Goal: Task Accomplishment & Management: Manage account settings

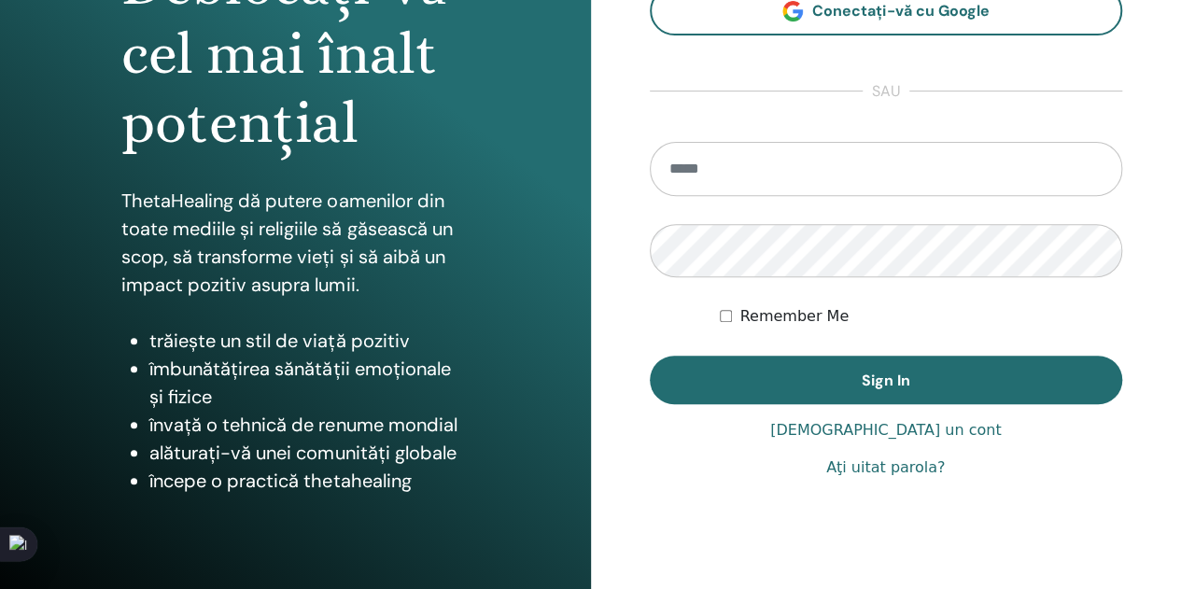
scroll to position [280, 0]
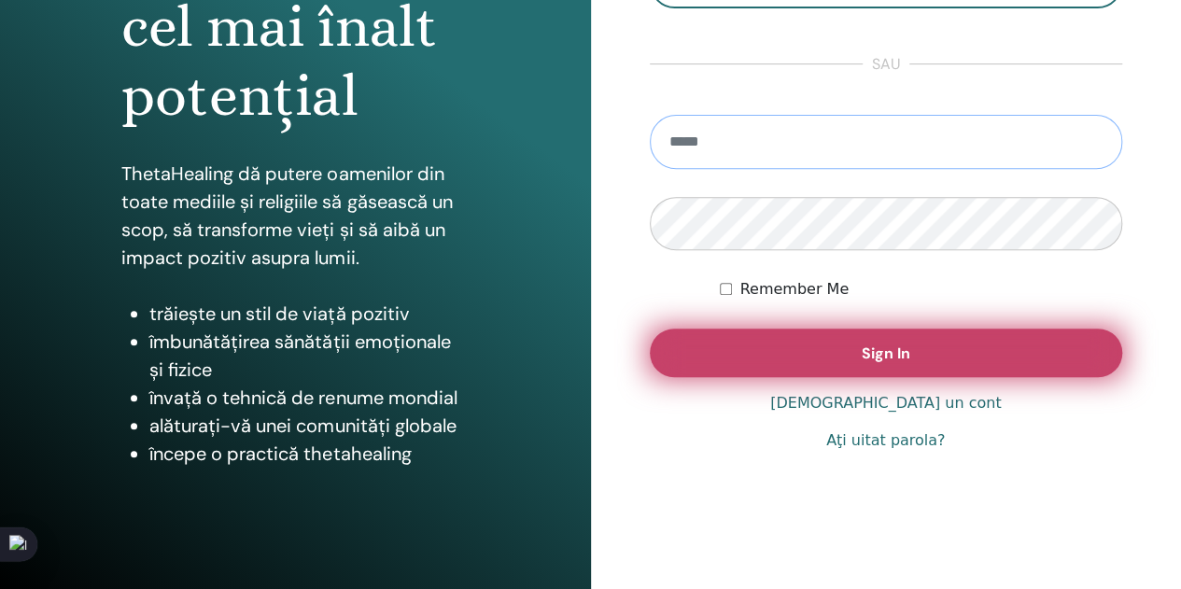
type input "**********"
click at [883, 350] on span "Sign In" at bounding box center [886, 354] width 49 height 20
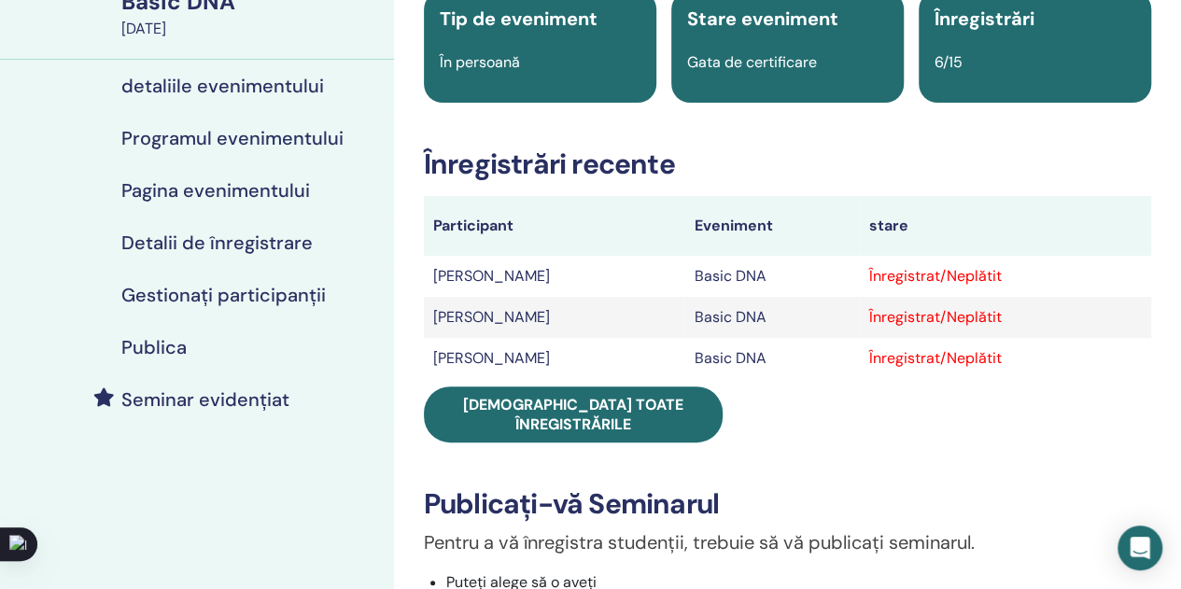
scroll to position [187, 0]
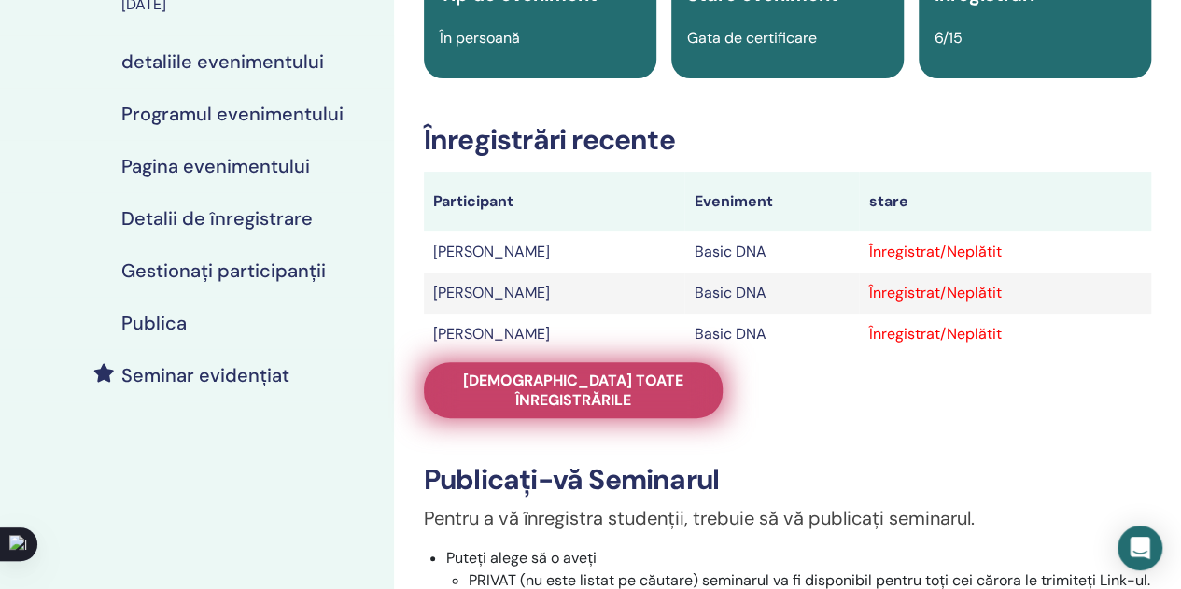
click at [596, 374] on span "Vedeți toate înregistrările" at bounding box center [573, 390] width 252 height 39
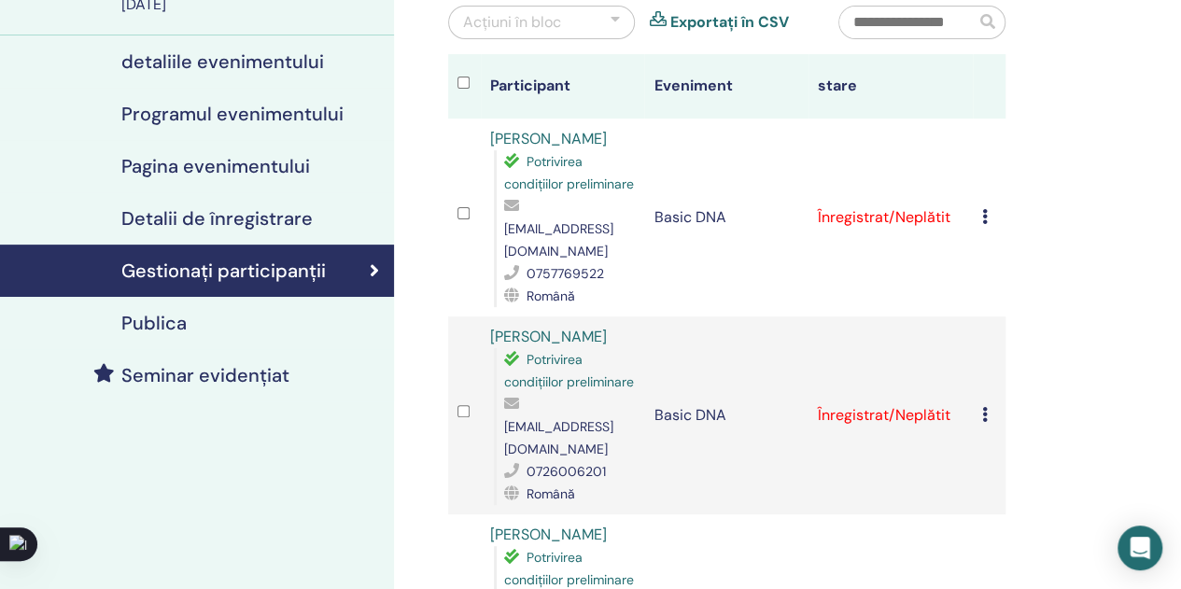
click at [987, 224] on icon at bounding box center [985, 216] width 6 height 15
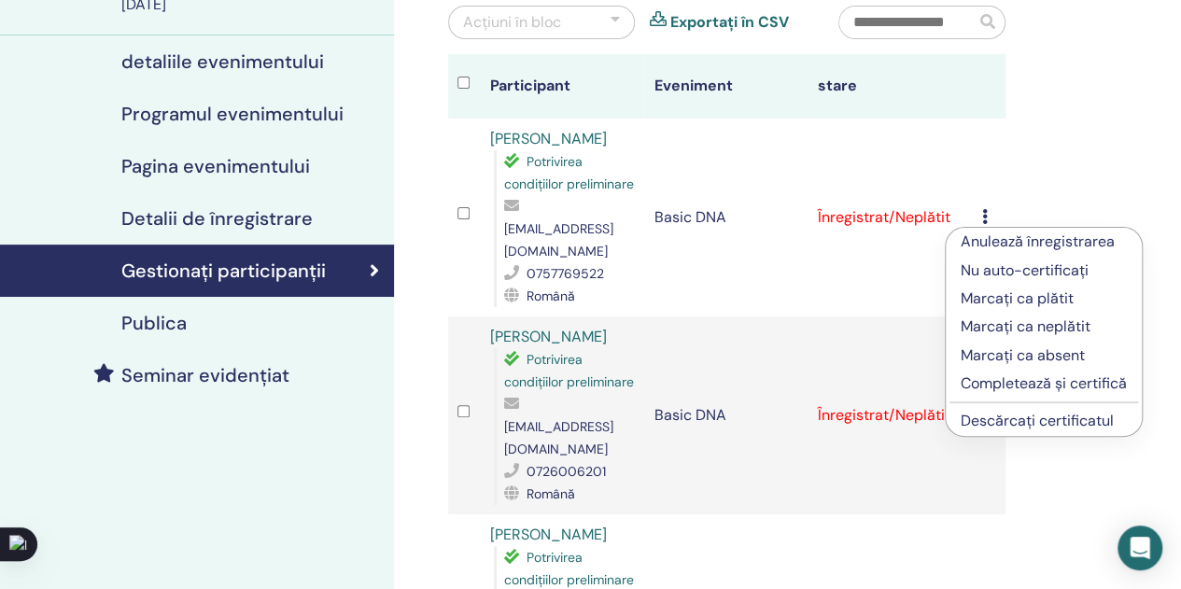
click at [1011, 381] on p "Completează și certifică" at bounding box center [1044, 384] width 166 height 22
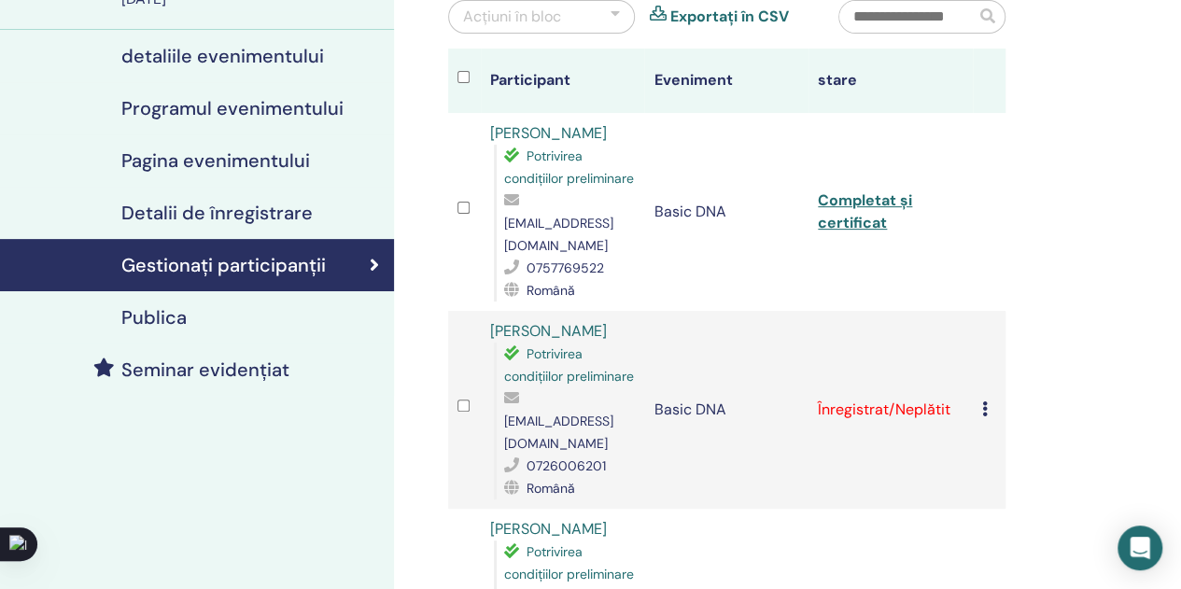
scroll to position [280, 0]
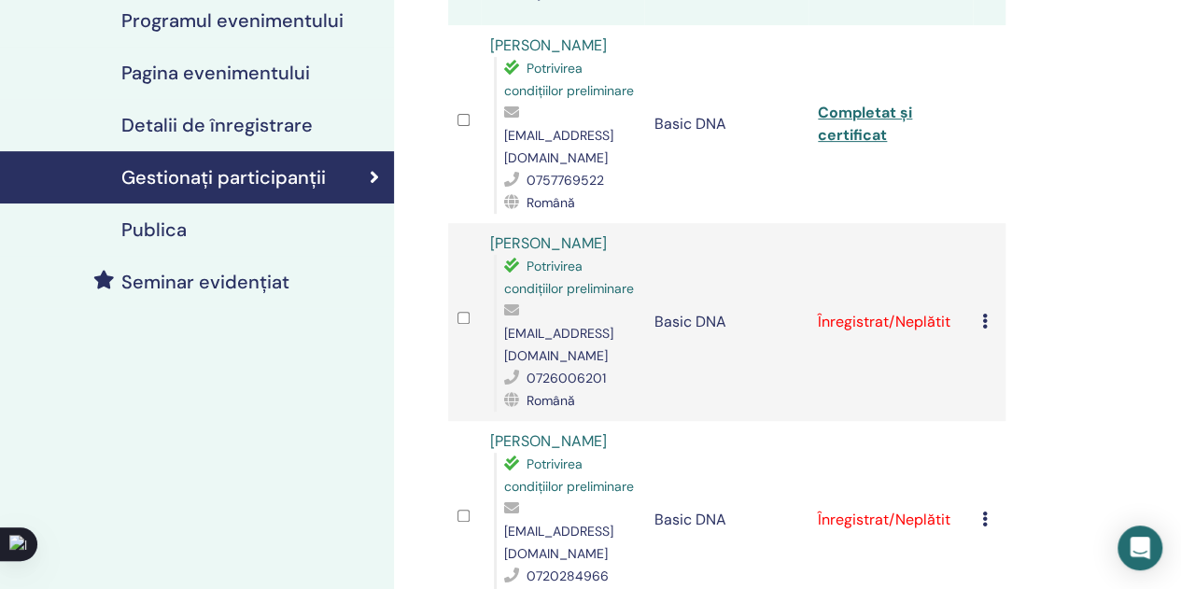
click at [986, 329] on icon at bounding box center [985, 321] width 6 height 15
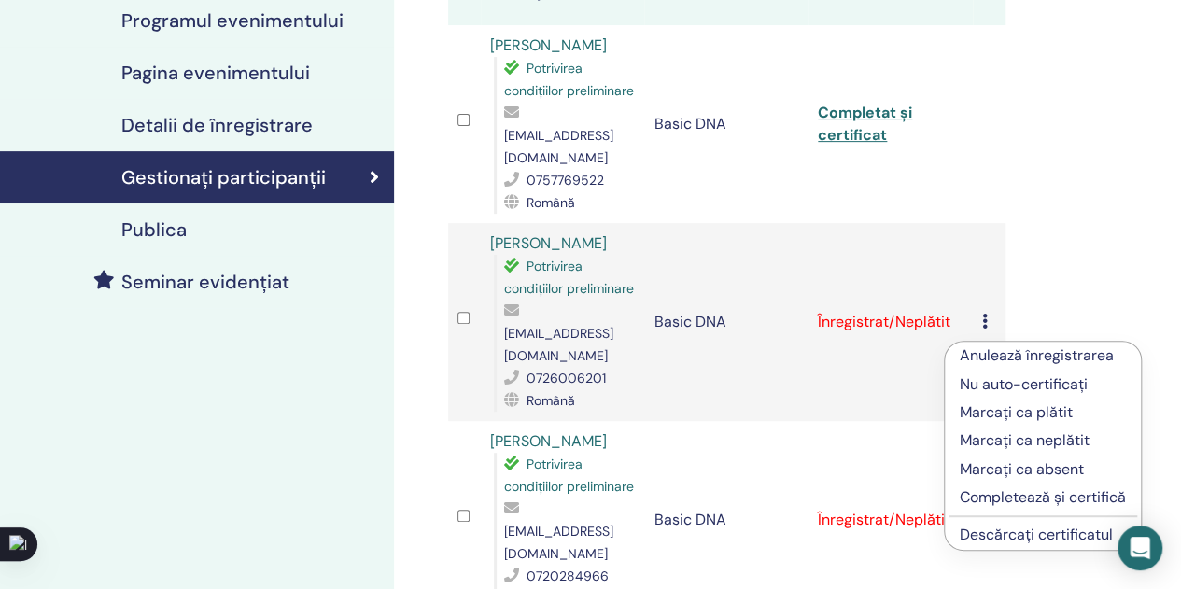
click at [1011, 496] on p "Completează și certifică" at bounding box center [1043, 498] width 166 height 22
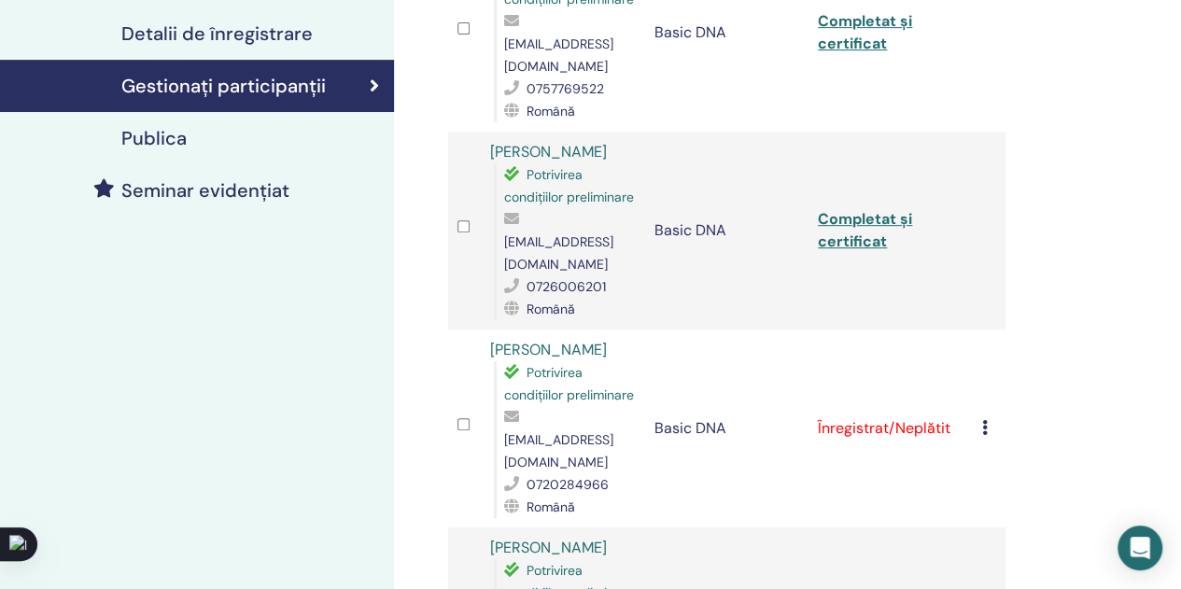
scroll to position [374, 0]
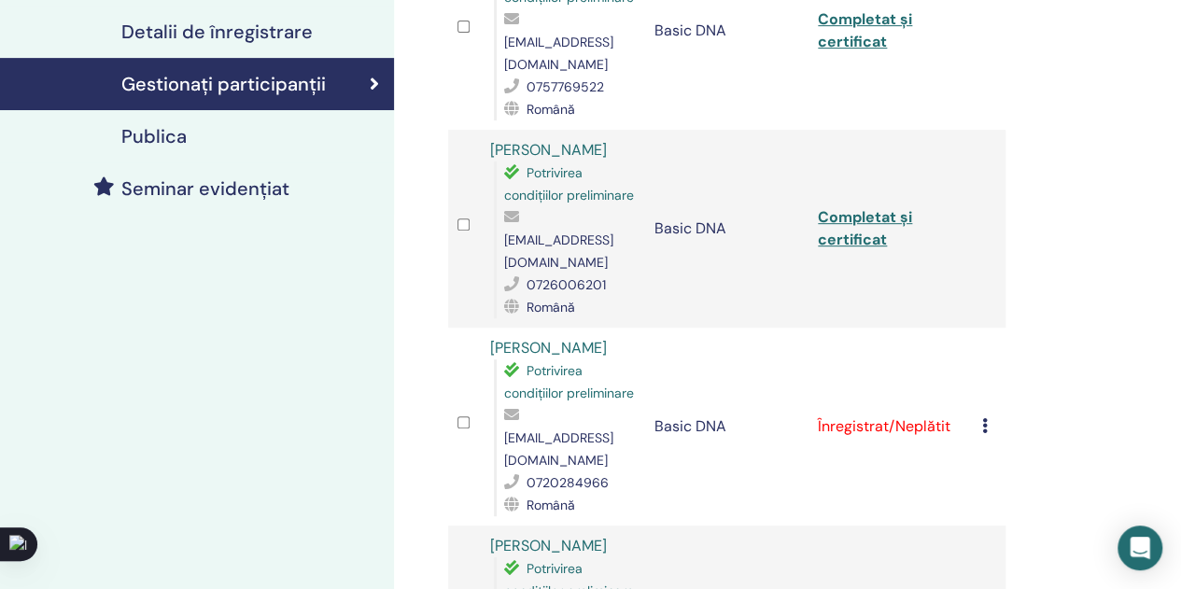
click at [982, 433] on icon at bounding box center [985, 425] width 6 height 15
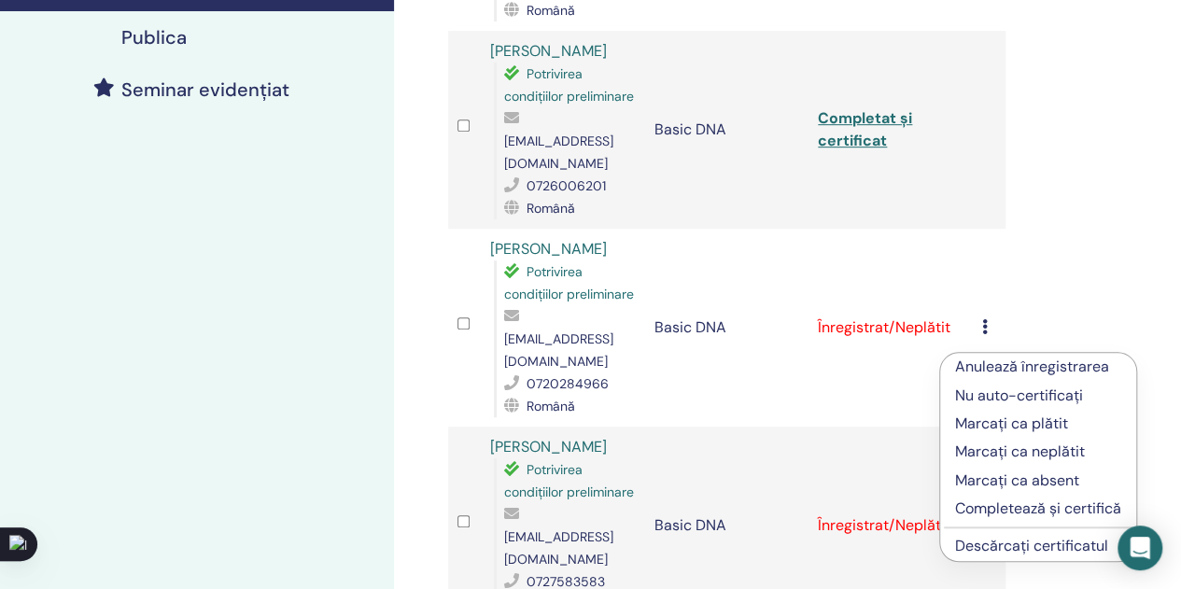
scroll to position [654, 0]
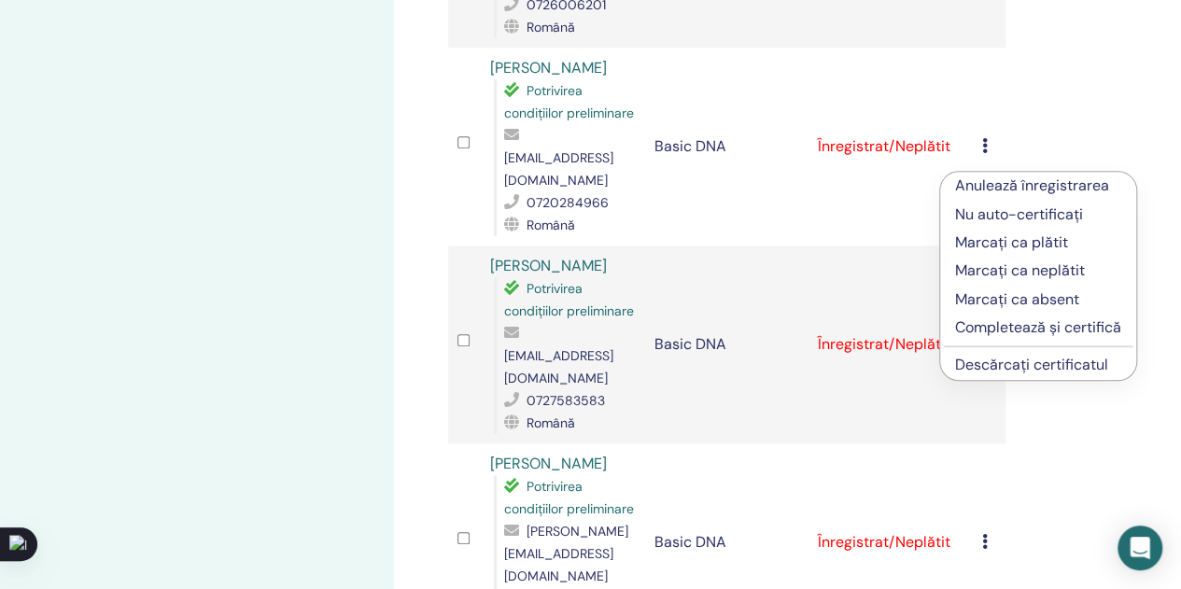
click at [1023, 324] on p "Completează și certifică" at bounding box center [1038, 328] width 166 height 22
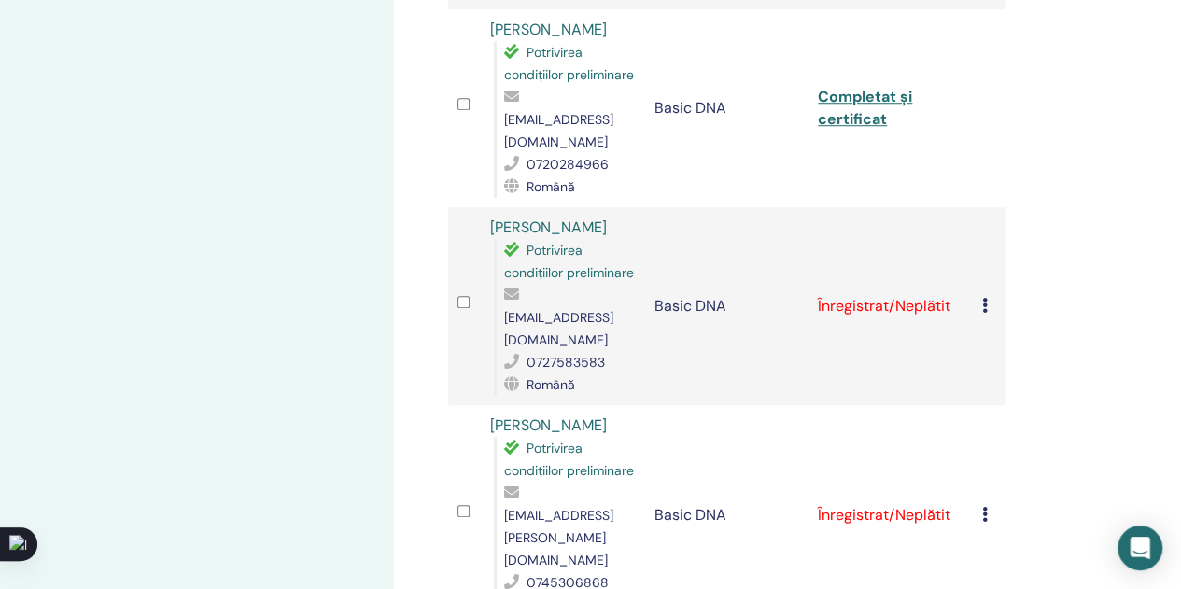
scroll to position [747, 0]
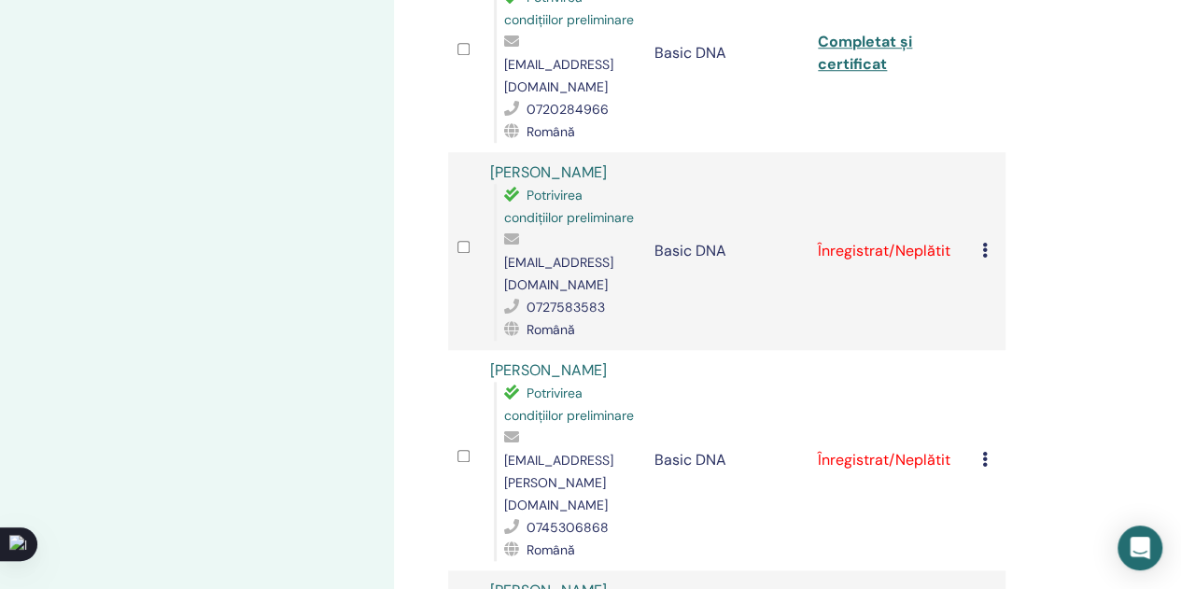
click at [986, 258] on icon at bounding box center [985, 250] width 6 height 15
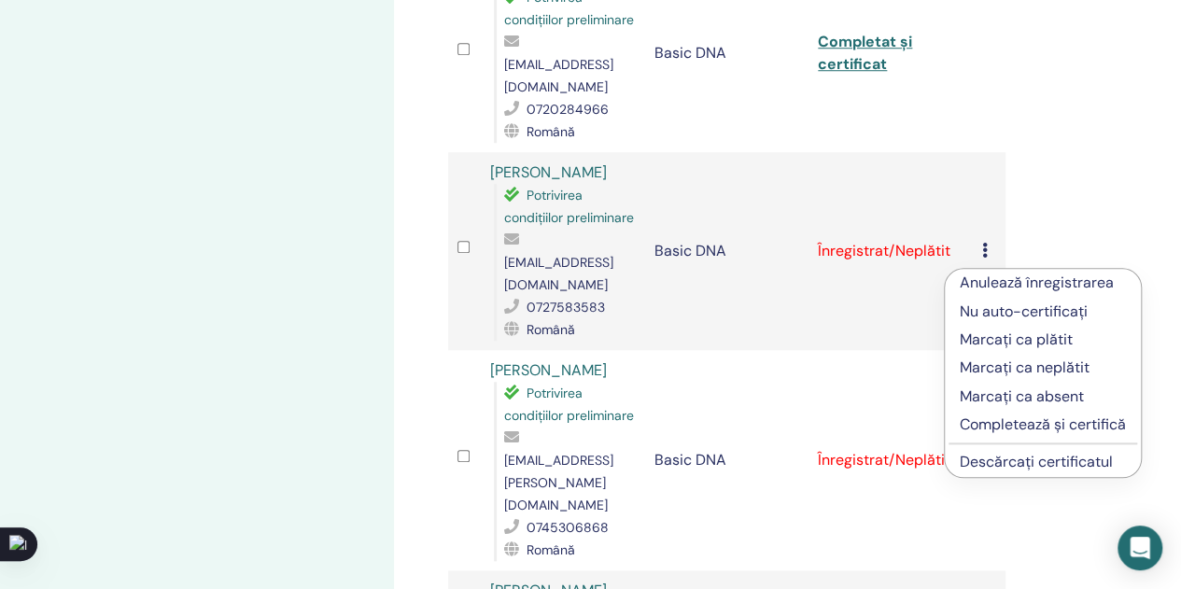
click at [1019, 425] on p "Completează și certifică" at bounding box center [1043, 425] width 166 height 22
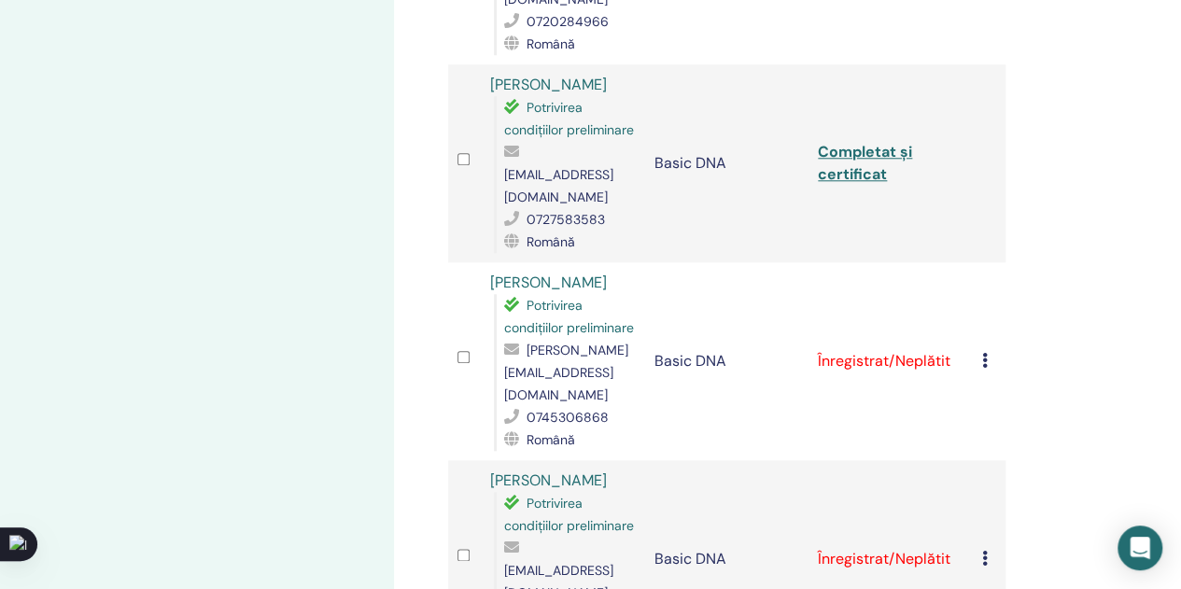
scroll to position [840, 0]
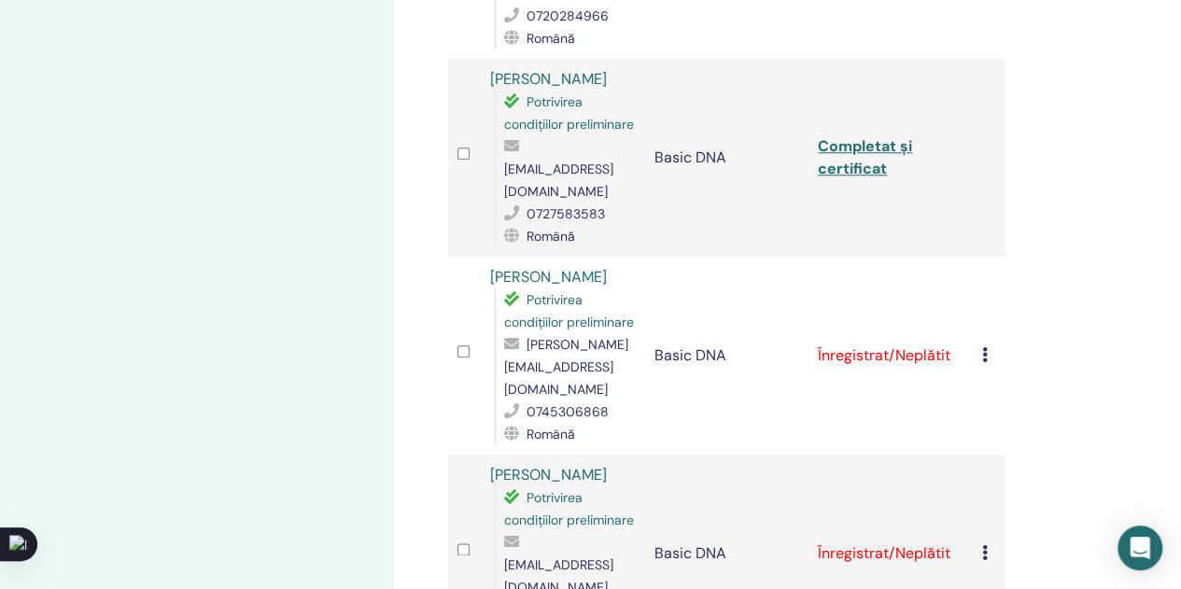
click at [981, 378] on td "Anulează înregistrarea Nu auto-certificați Marcați ca plătit Marcați ca neplăti…" at bounding box center [989, 356] width 33 height 198
click at [983, 362] on icon at bounding box center [985, 354] width 6 height 15
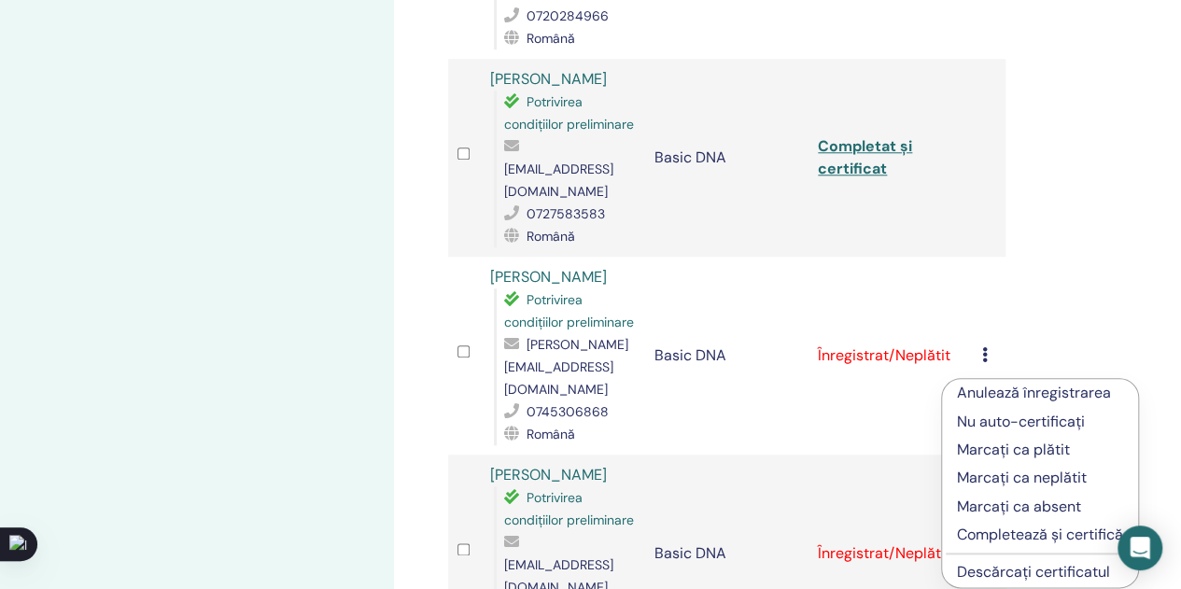
click at [997, 532] on p "Completează și certifică" at bounding box center [1040, 535] width 166 height 22
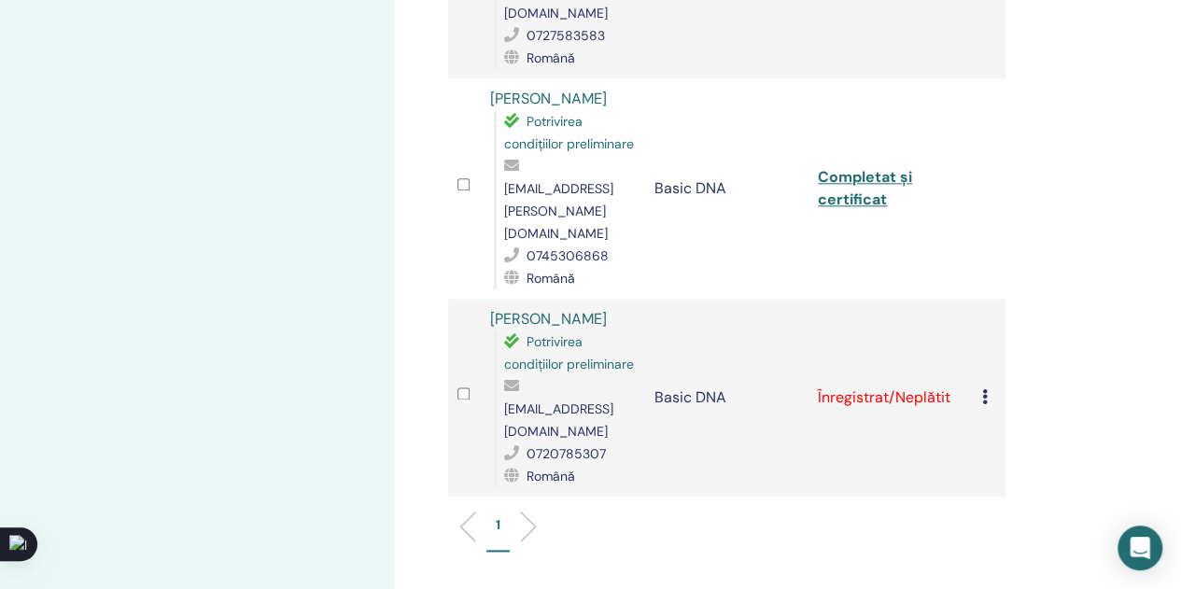
scroll to position [1307, 0]
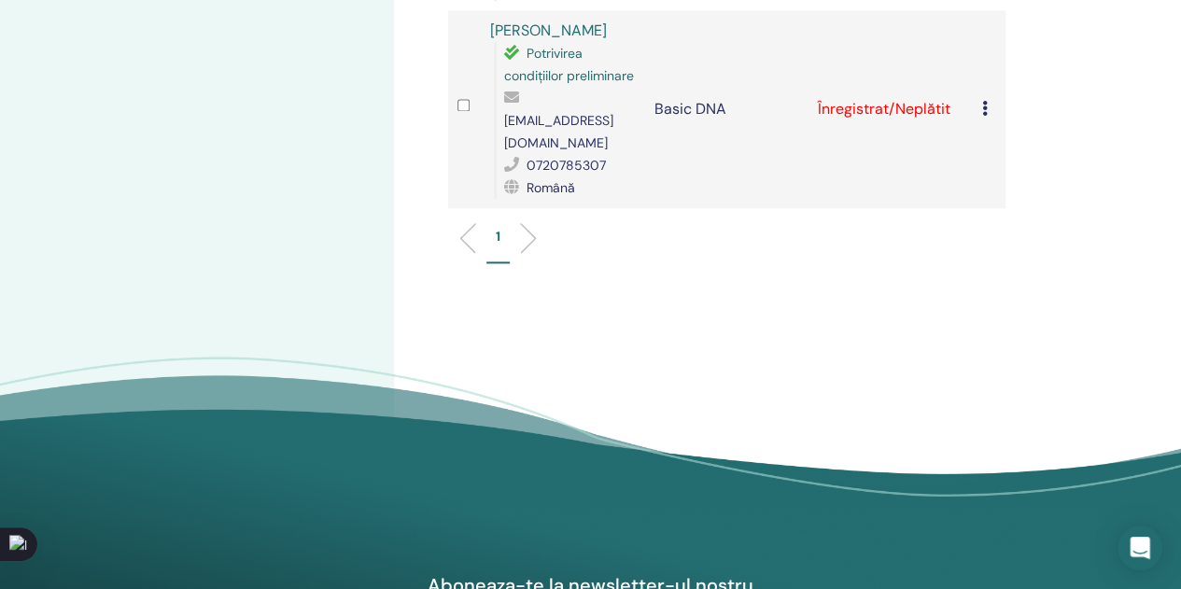
click at [984, 106] on icon at bounding box center [985, 108] width 6 height 15
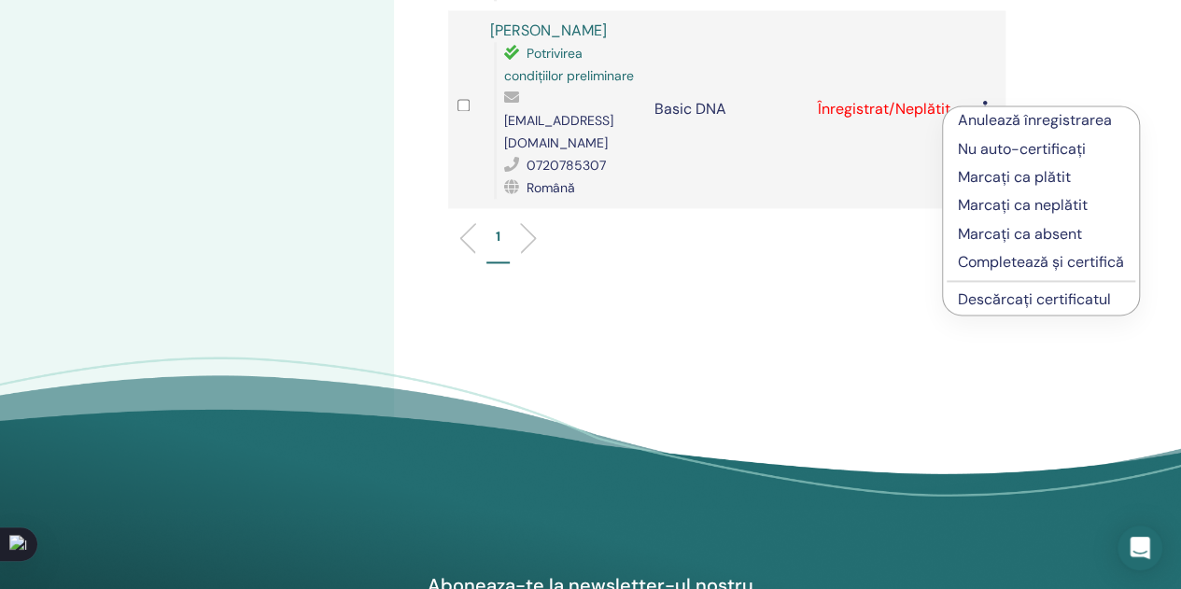
click at [1027, 262] on p "Completează și certifică" at bounding box center [1041, 262] width 166 height 22
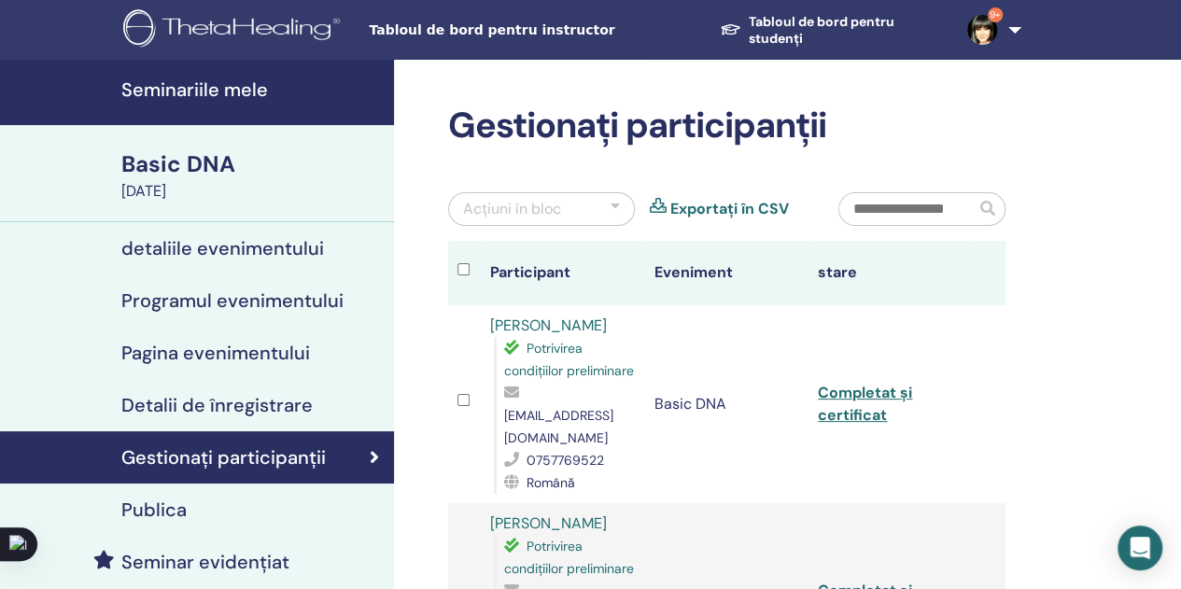
click at [582, 205] on div "Acțiuni în bloc" at bounding box center [541, 209] width 187 height 34
